Goal: Task Accomplishment & Management: Manage account settings

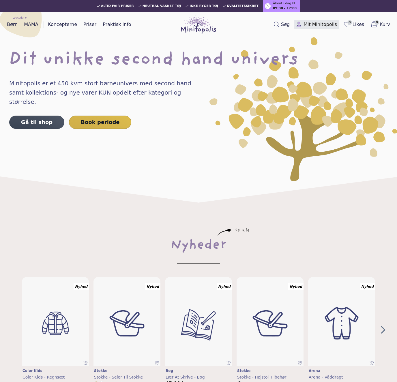
click at [319, 23] on span "Mit Minitopolis" at bounding box center [319, 24] width 33 height 7
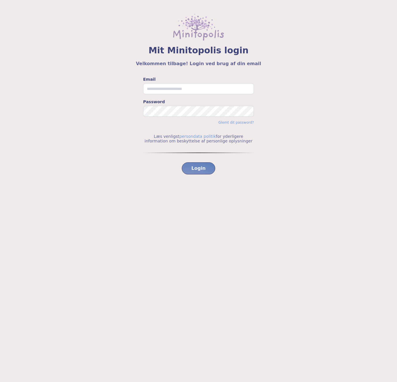
click at [284, 106] on div "Email Password Glemt dit password? Læs venligst persondata politik for yderlige…" at bounding box center [198, 141] width 369 height 130
click at [237, 122] on link "Glemt dit password?" at bounding box center [235, 122] width 35 height 4
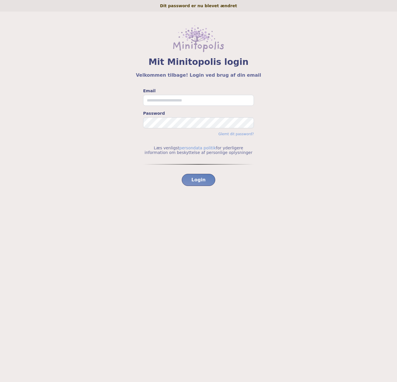
click at [169, 232] on html "Dit password er nu blevet ændret Mit Minitopolis login Velkommen tilbage! Login…" at bounding box center [198, 116] width 397 height 232
click at [238, 133] on link "Glemt dit password?" at bounding box center [235, 134] width 35 height 4
